Goal: Transaction & Acquisition: Book appointment/travel/reservation

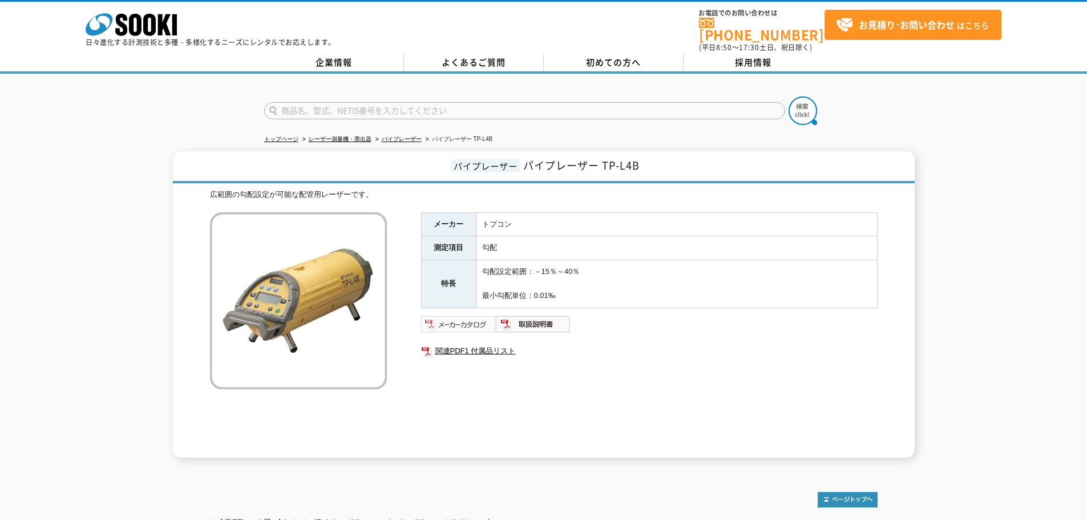
click at [461, 315] on img at bounding box center [458, 324] width 75 height 18
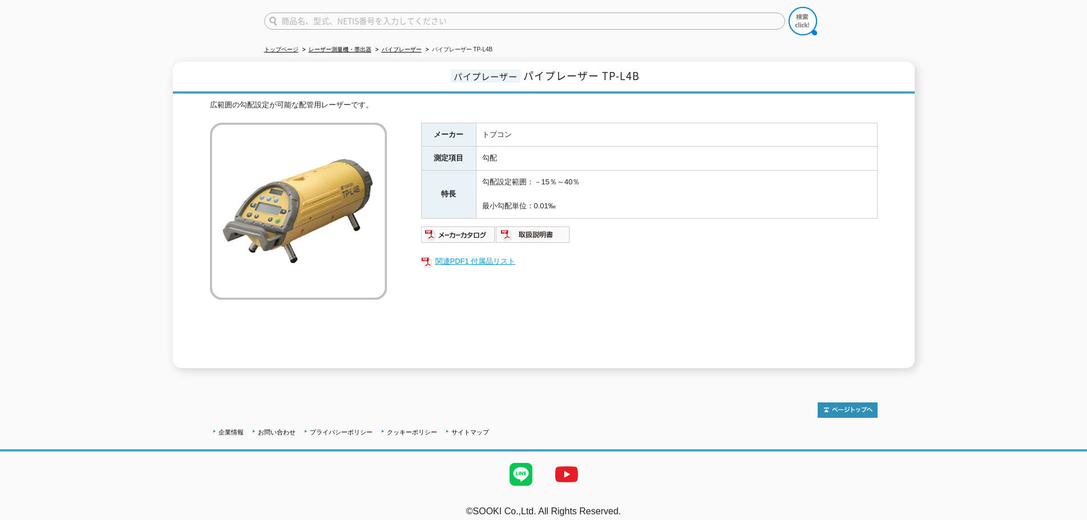
scroll to position [93, 0]
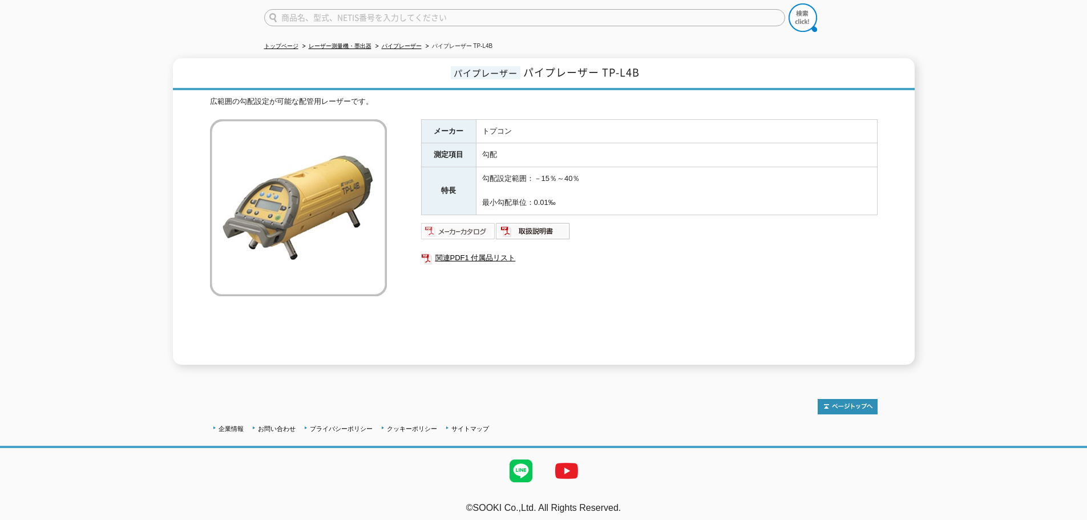
click at [439, 222] on img at bounding box center [458, 231] width 75 height 18
